Goal: Information Seeking & Learning: Learn about a topic

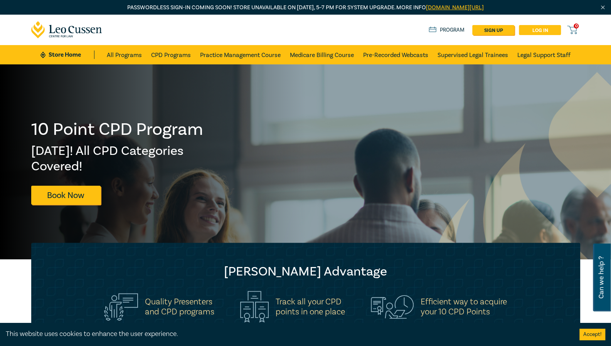
click at [543, 30] on link "Log in" at bounding box center [540, 30] width 42 height 10
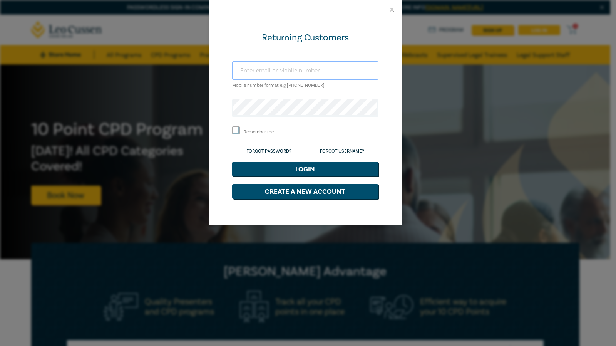
type input "[EMAIL_ADDRESS][DOMAIN_NAME]"
click at [296, 170] on button "Login" at bounding box center [305, 169] width 146 height 15
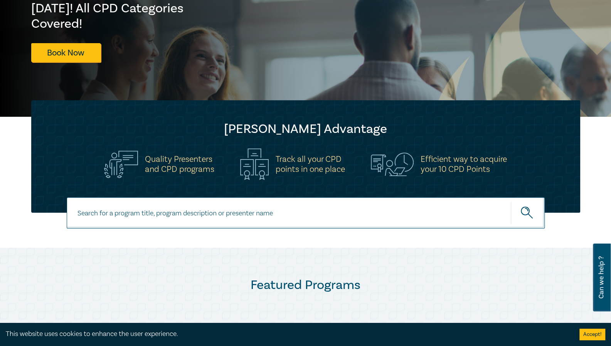
scroll to position [143, 0]
click at [175, 213] on input at bounding box center [306, 212] width 478 height 31
paste input "Trust Account & Trust Money Compliance"
type input "Trust Account & Trust Money Compliance"
click at [526, 211] on icon "submit" at bounding box center [527, 212] width 13 height 13
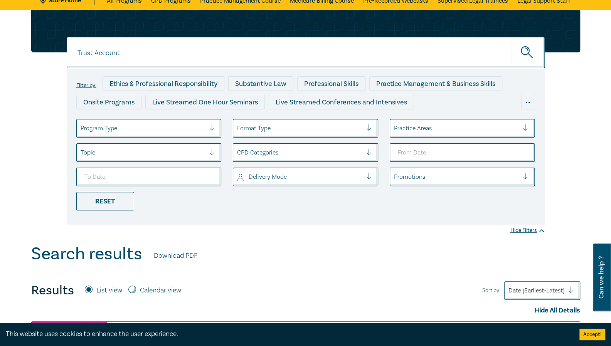
scroll to position [36, 0]
